Goal: Information Seeking & Learning: Learn about a topic

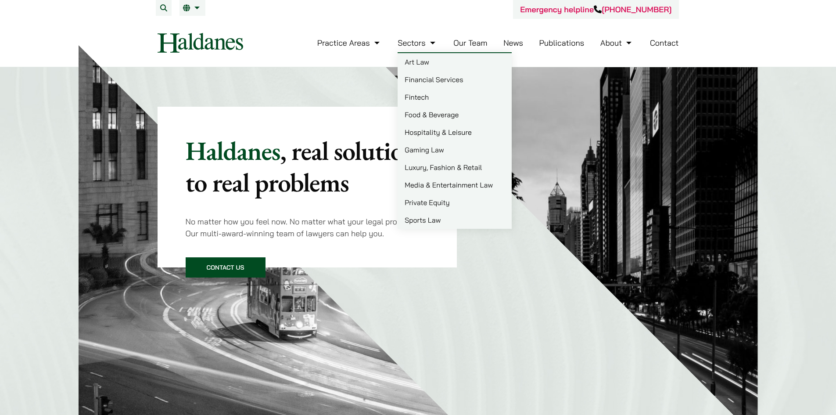
click at [459, 47] on link "Our Team" at bounding box center [470, 43] width 34 height 10
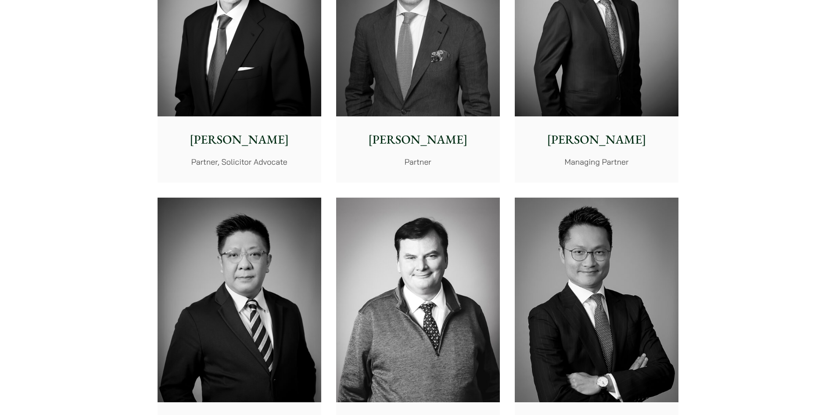
scroll to position [263, 0]
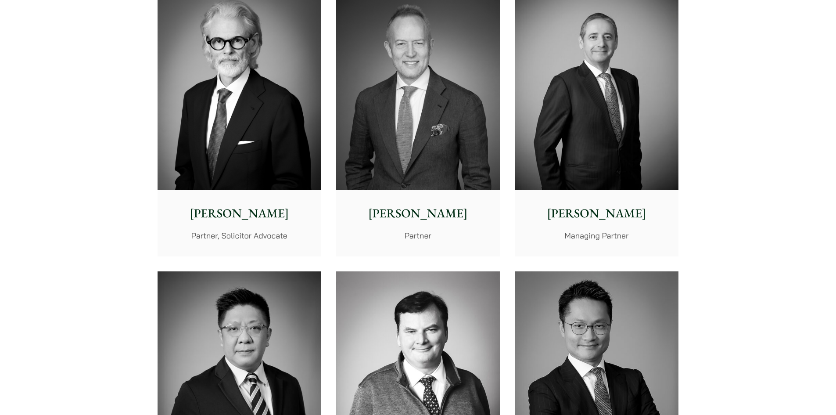
click at [606, 165] on img at bounding box center [597, 87] width 164 height 205
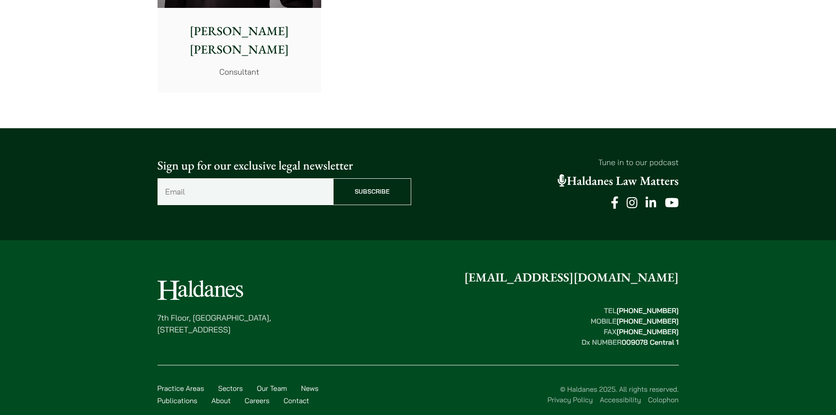
scroll to position [4866, 0]
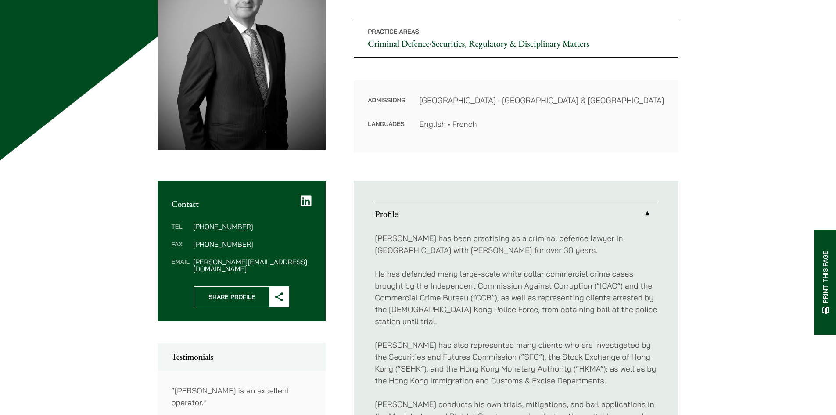
scroll to position [132, 0]
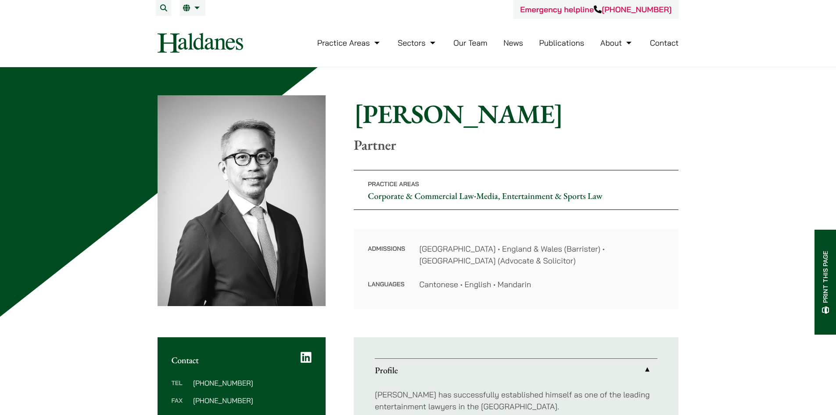
scroll to position [219, 0]
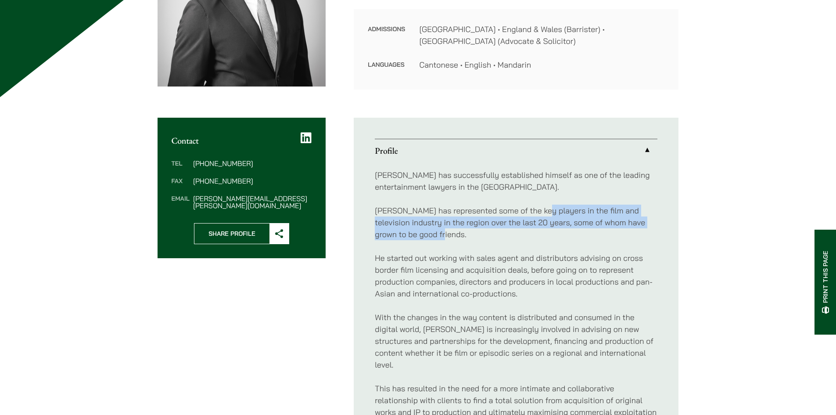
drag, startPoint x: 583, startPoint y: 229, endPoint x: 541, endPoint y: 212, distance: 45.6
click at [541, 212] on p "[PERSON_NAME] has represented some of the key players in the film and televisio…" at bounding box center [516, 222] width 283 height 36
click at [517, 235] on p "[PERSON_NAME] has represented some of the key players in the film and televisio…" at bounding box center [516, 222] width 283 height 36
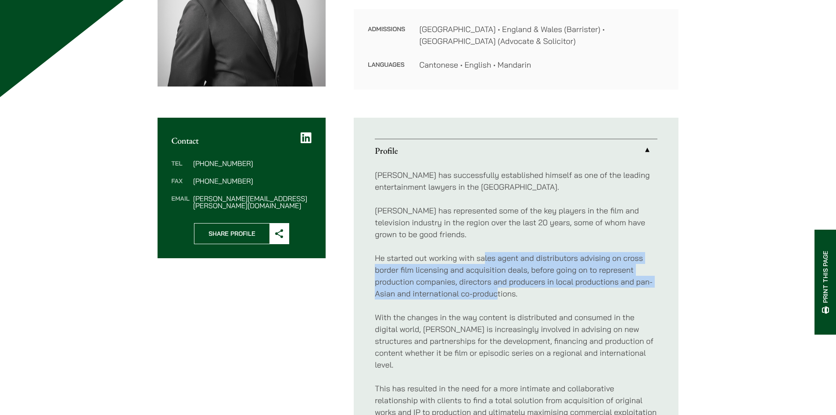
drag, startPoint x: 485, startPoint y: 259, endPoint x: 496, endPoint y: 293, distance: 35.4
click at [496, 293] on p "He started out working with sales agent and distributors advising on cross bord…" at bounding box center [516, 275] width 283 height 47
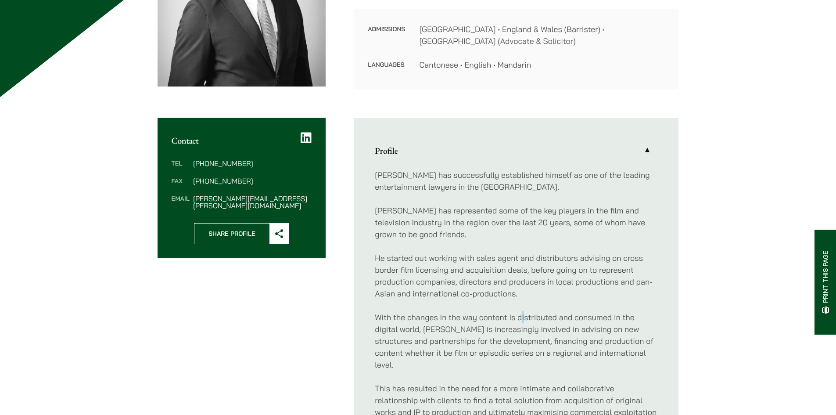
click at [523, 305] on div "[PERSON_NAME] has successfully established himself as one of the leading entert…" at bounding box center [516, 382] width 283 height 440
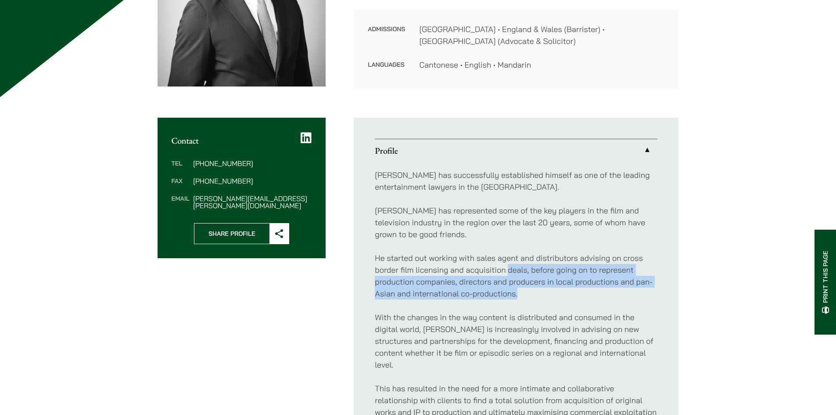
drag, startPoint x: 522, startPoint y: 297, endPoint x: 505, endPoint y: 267, distance: 34.4
click at [506, 268] on p "He started out working with sales agent and distributors advising on cross bord…" at bounding box center [516, 275] width 283 height 47
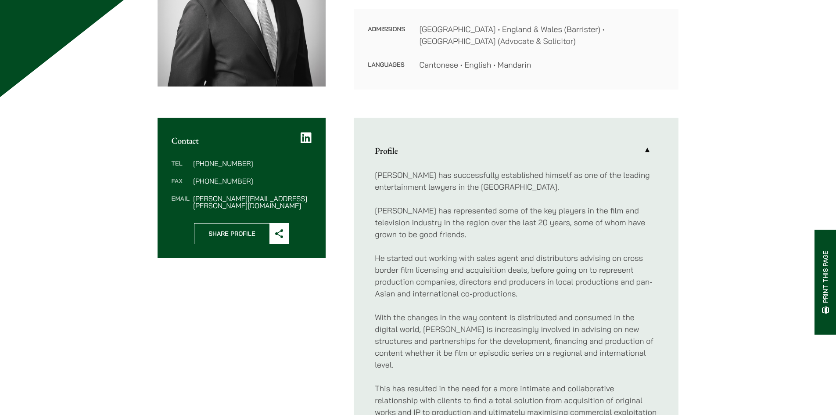
click at [503, 264] on p "He started out working with sales agent and distributors advising on cross bord…" at bounding box center [516, 275] width 283 height 47
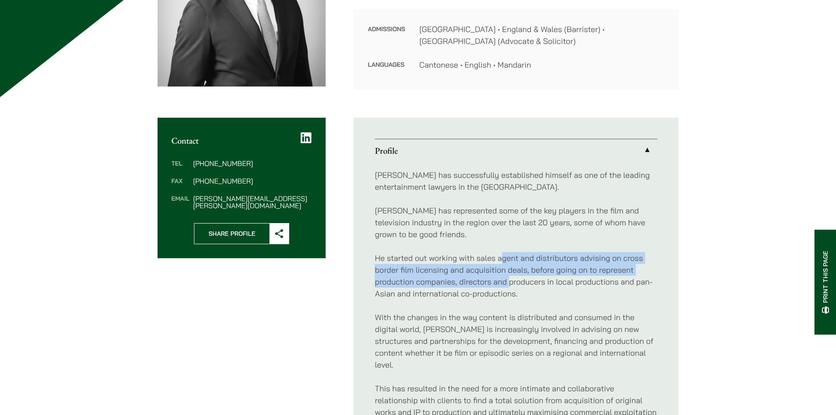
click at [510, 278] on p "He started out working with sales agent and distributors advising on cross bord…" at bounding box center [516, 275] width 283 height 47
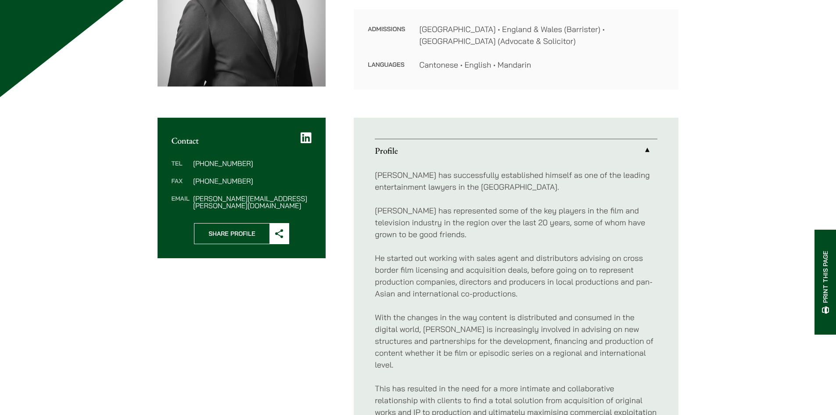
click at [512, 281] on p "He started out working with sales agent and distributors advising on cross bord…" at bounding box center [516, 275] width 283 height 47
